Goal: Information Seeking & Learning: Learn about a topic

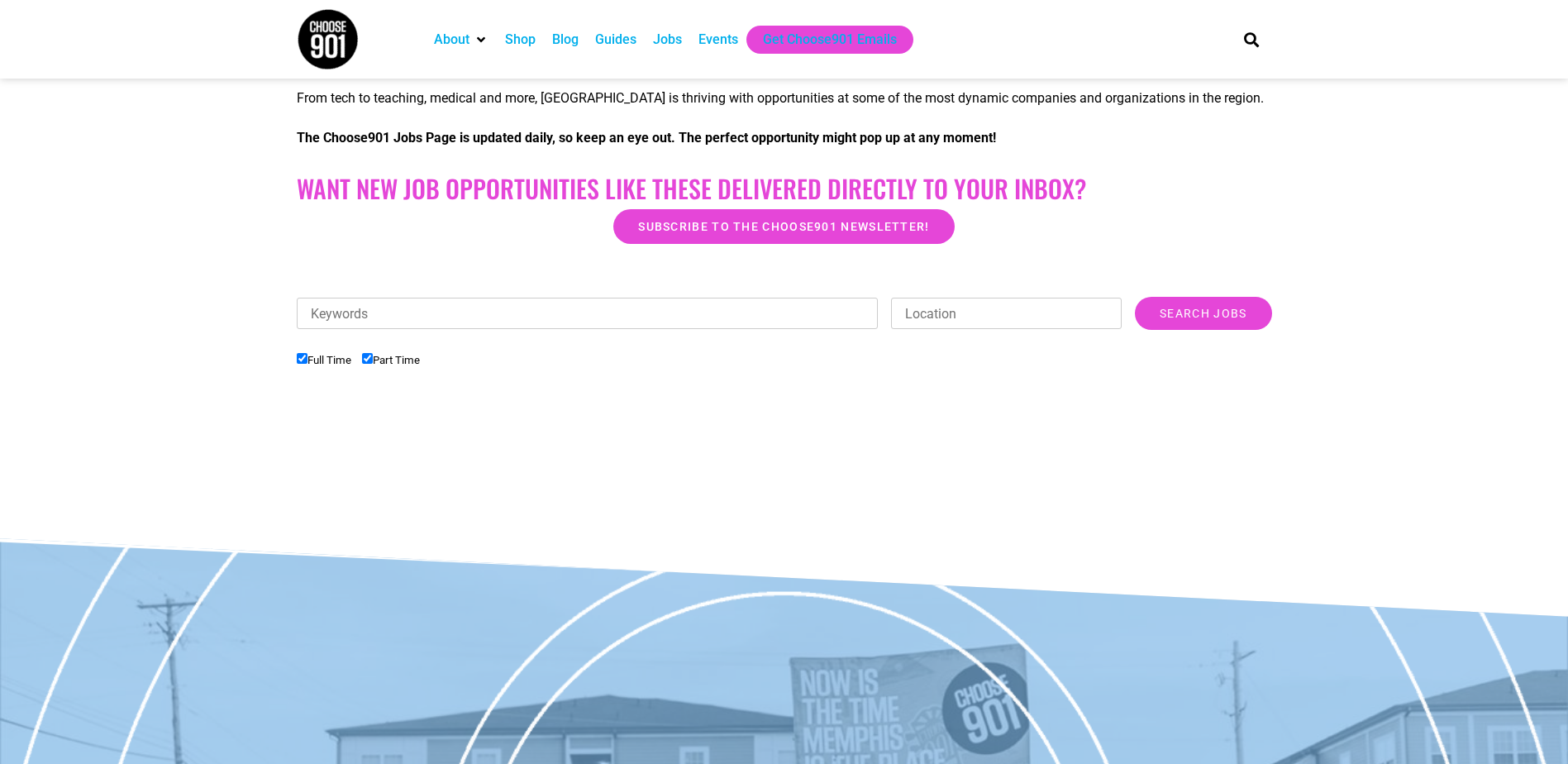
scroll to position [128, 0]
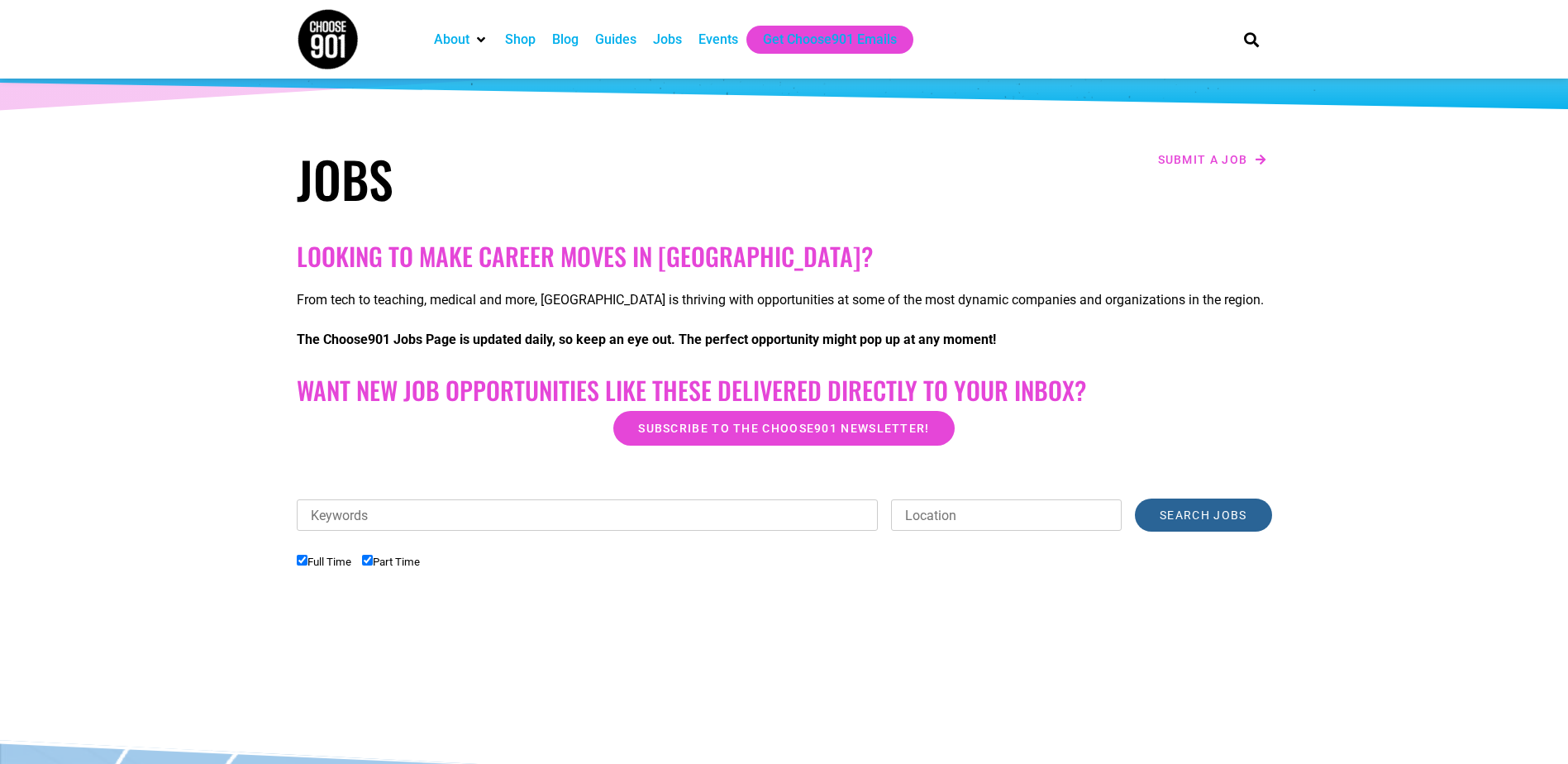
click at [1222, 522] on input "Search Jobs" at bounding box center [1203, 515] width 136 height 33
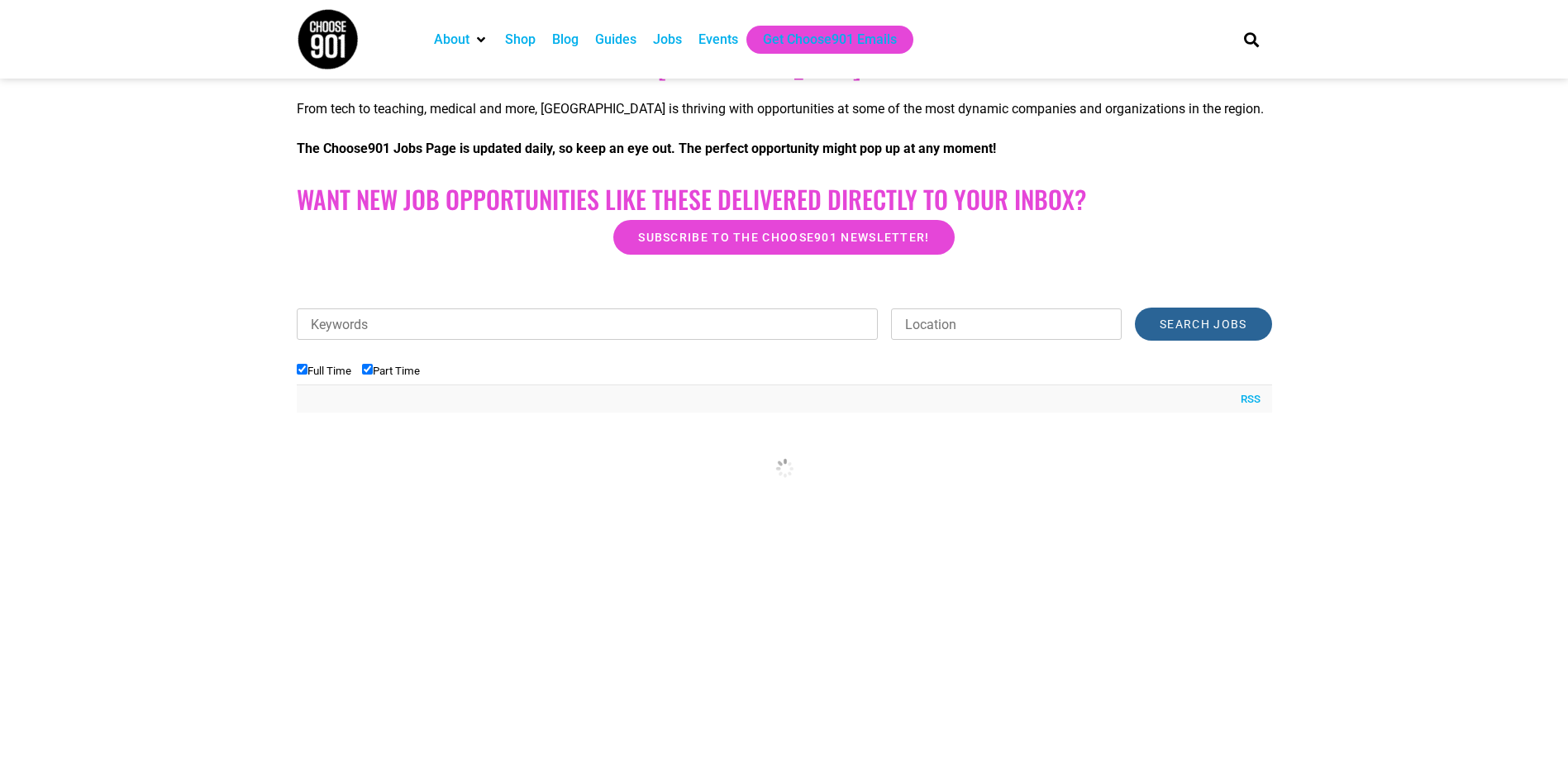
scroll to position [294, 0]
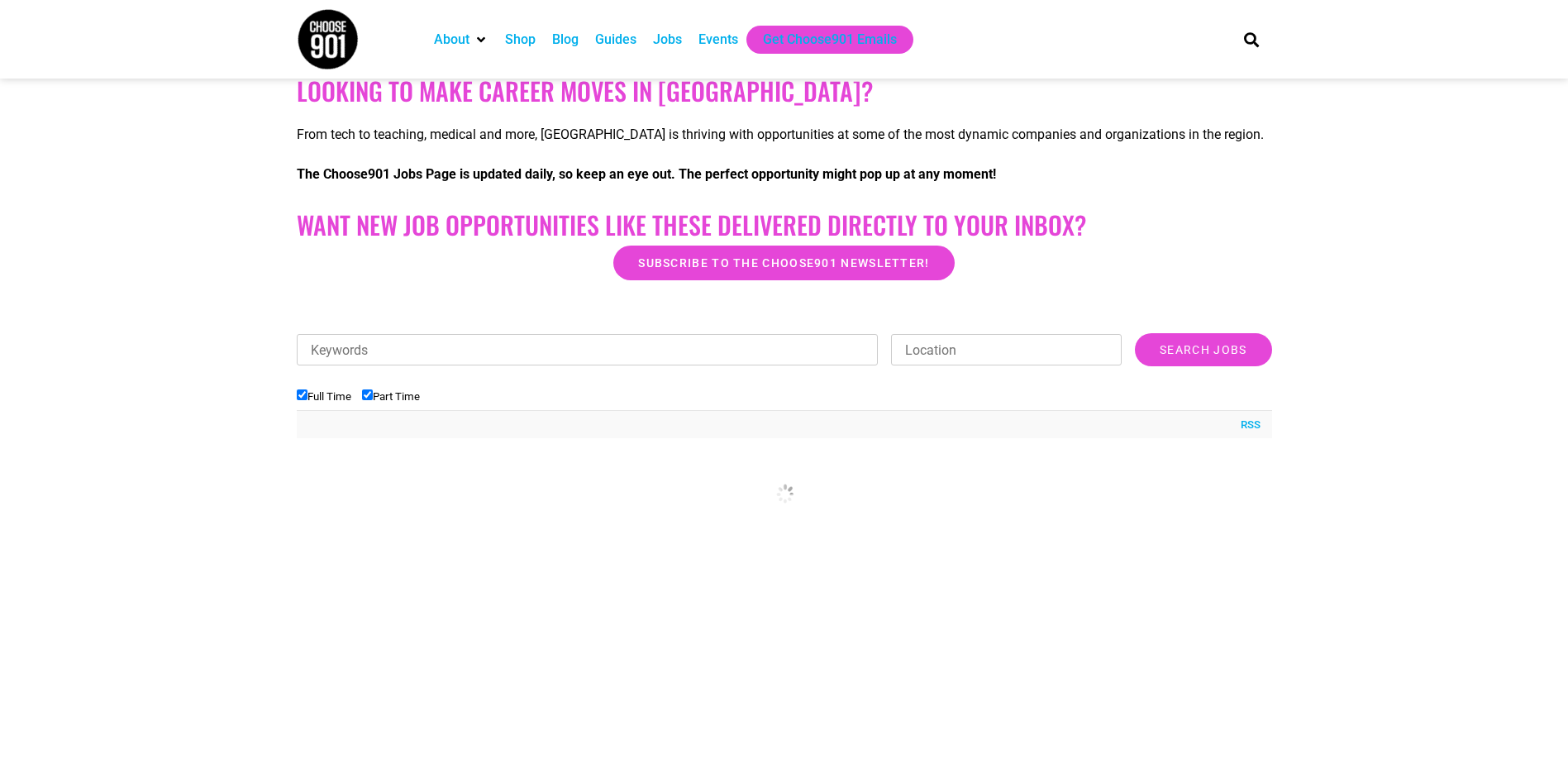
click at [662, 39] on div "Jobs" at bounding box center [668, 39] width 29 height 20
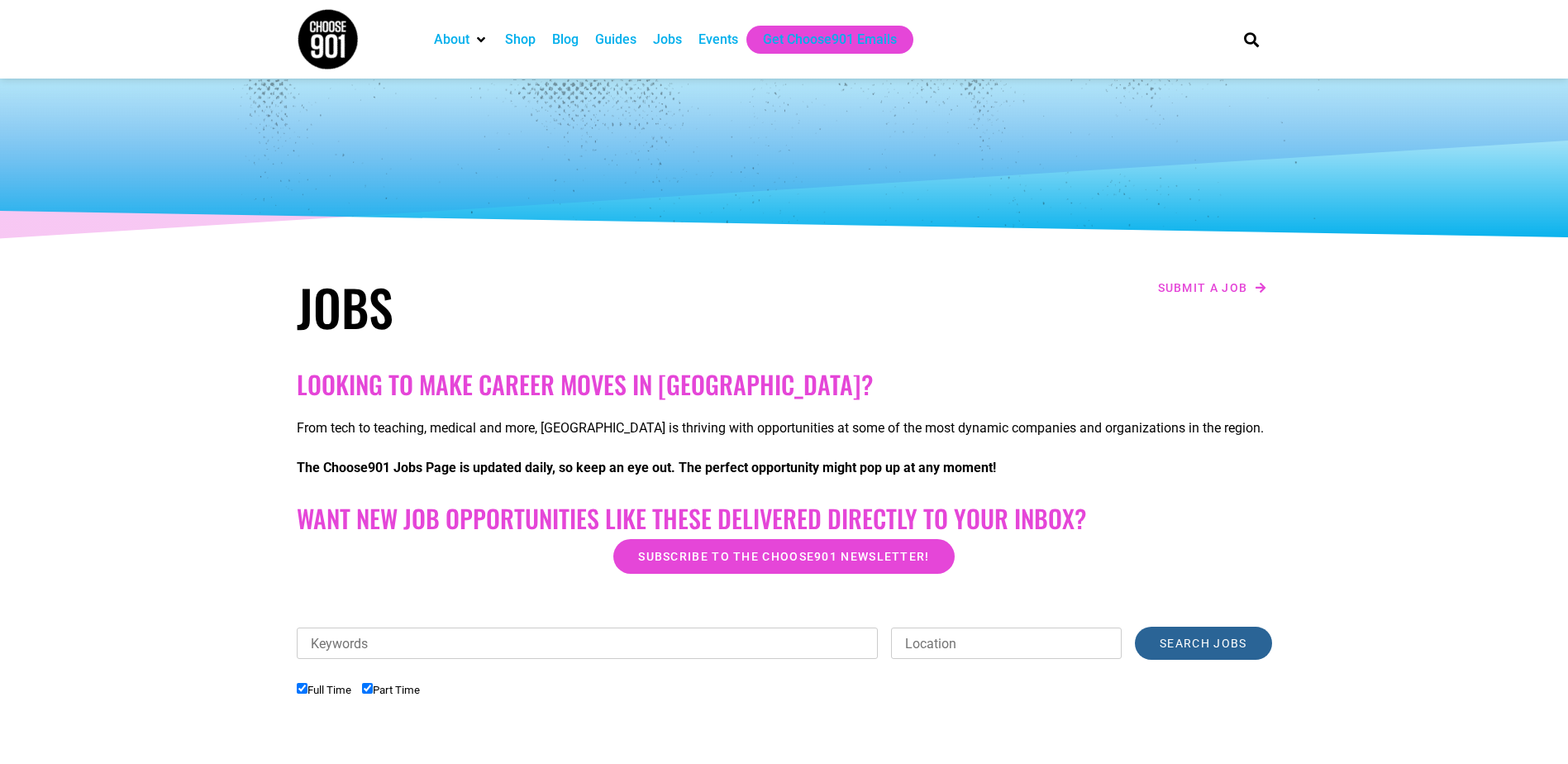
click at [1237, 639] on input "Search Jobs" at bounding box center [1203, 644] width 136 height 33
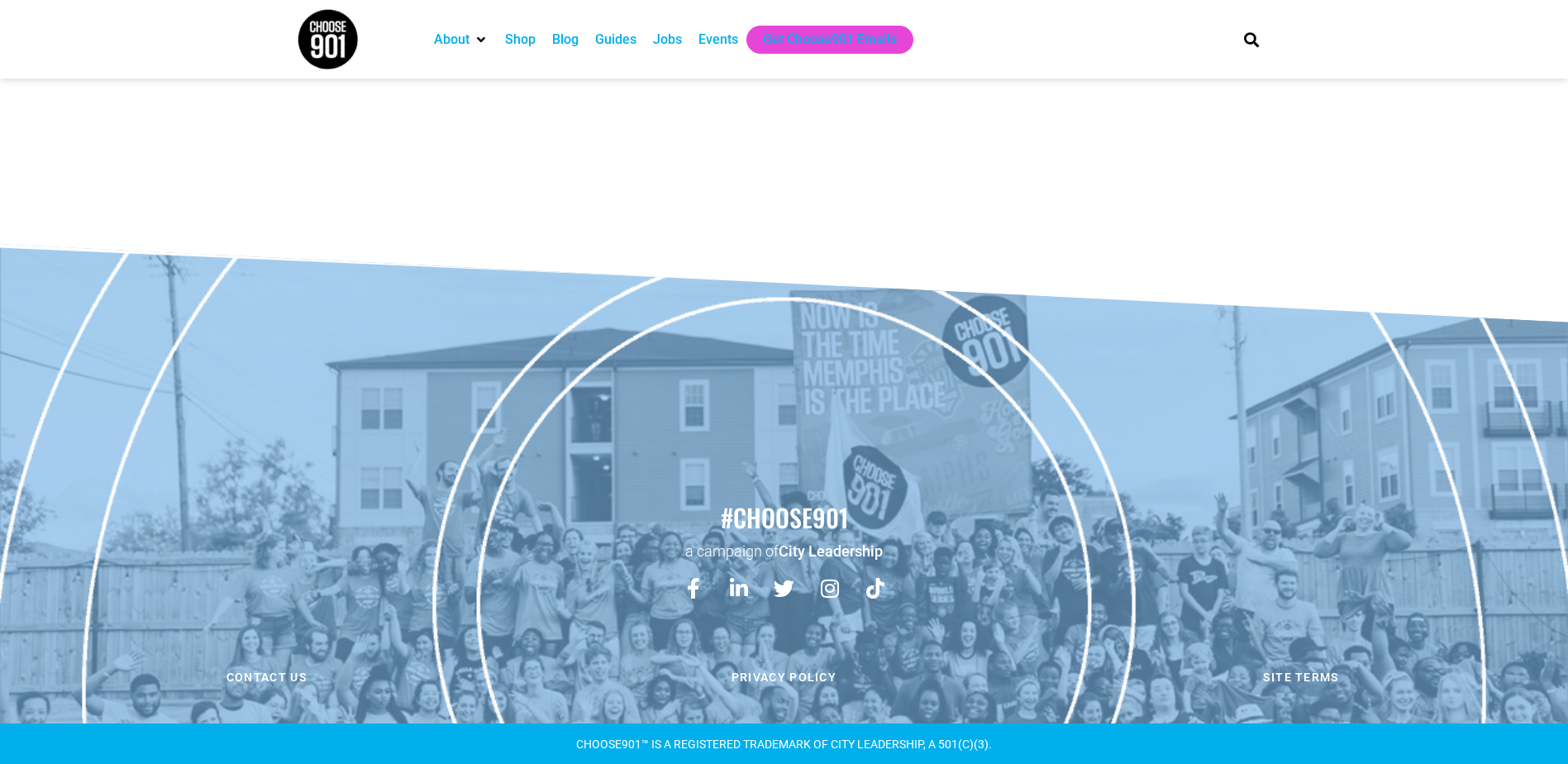
scroll to position [625, 0]
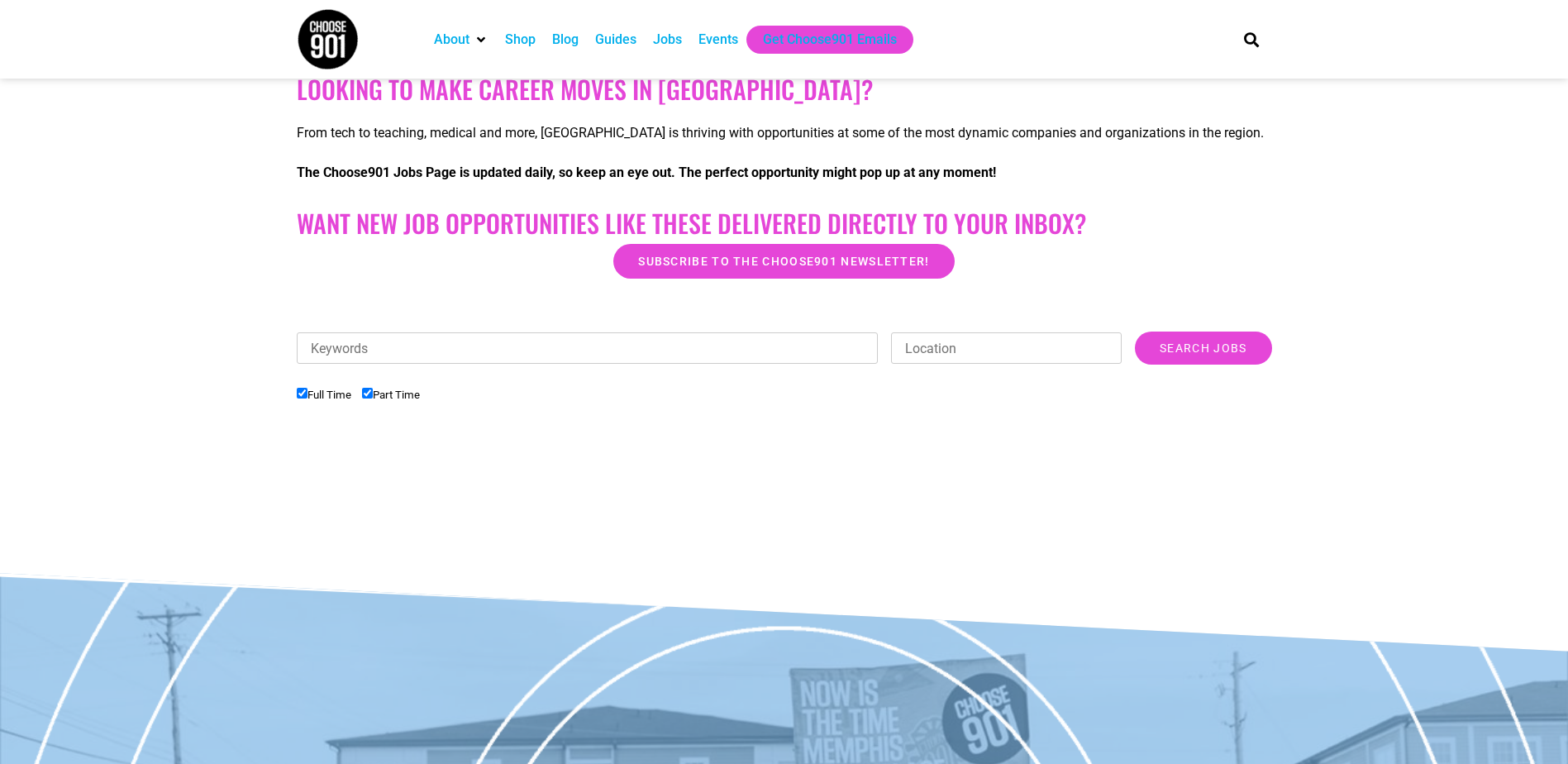
scroll to position [294, 0]
drag, startPoint x: 371, startPoint y: 395, endPoint x: 461, endPoint y: 403, distance: 90.4
click at [370, 395] on input "Part Time" at bounding box center [367, 394] width 11 height 11
checkbox input "false"
click at [1275, 334] on div "Looking to make career moves in [GEOGRAPHIC_DATA]? From tech to teaching, medic…" at bounding box center [784, 300] width 992 height 466
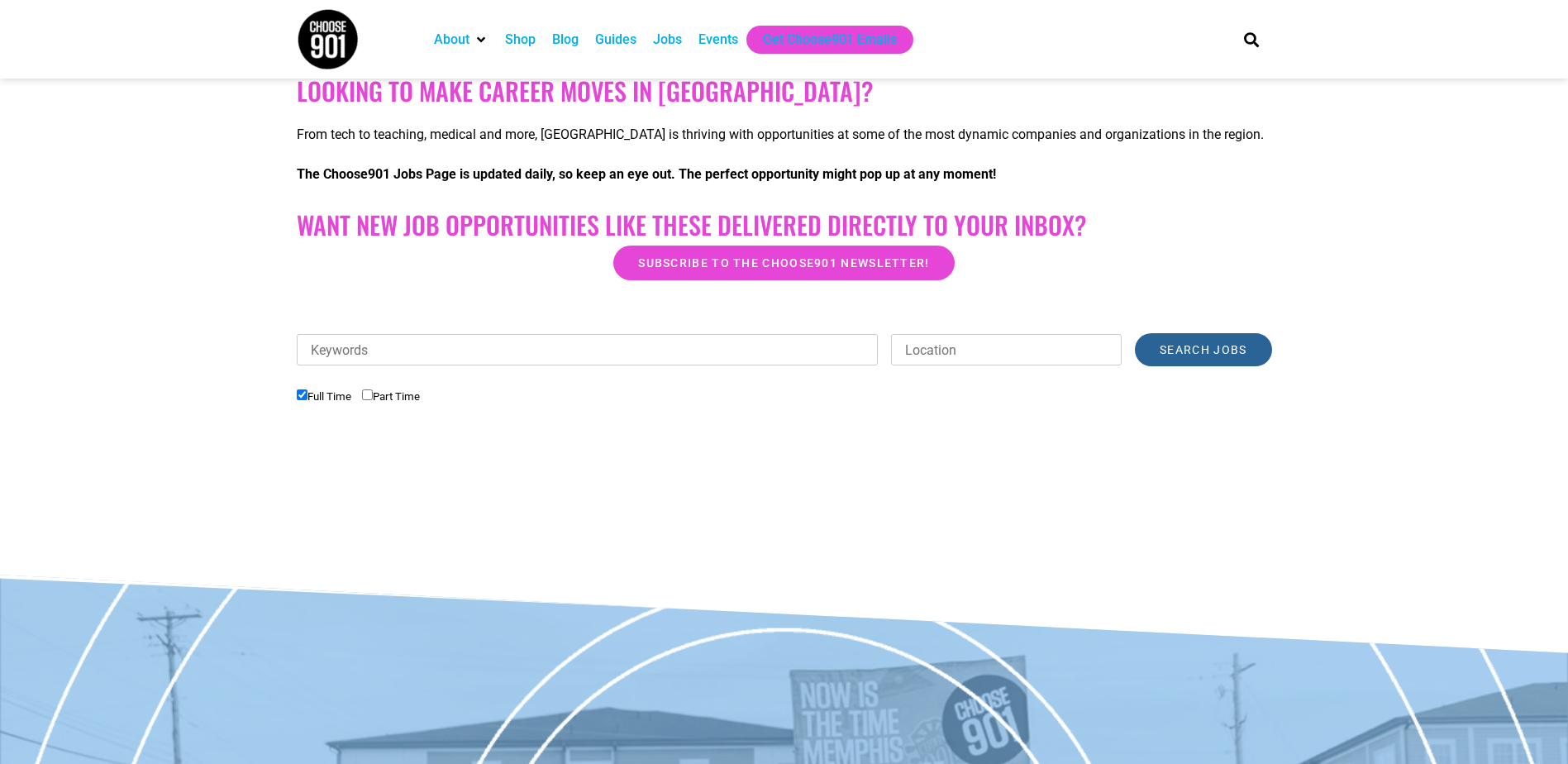
click at [1225, 357] on input "Search Jobs" at bounding box center [1203, 350] width 136 height 33
